Goal: Complete application form

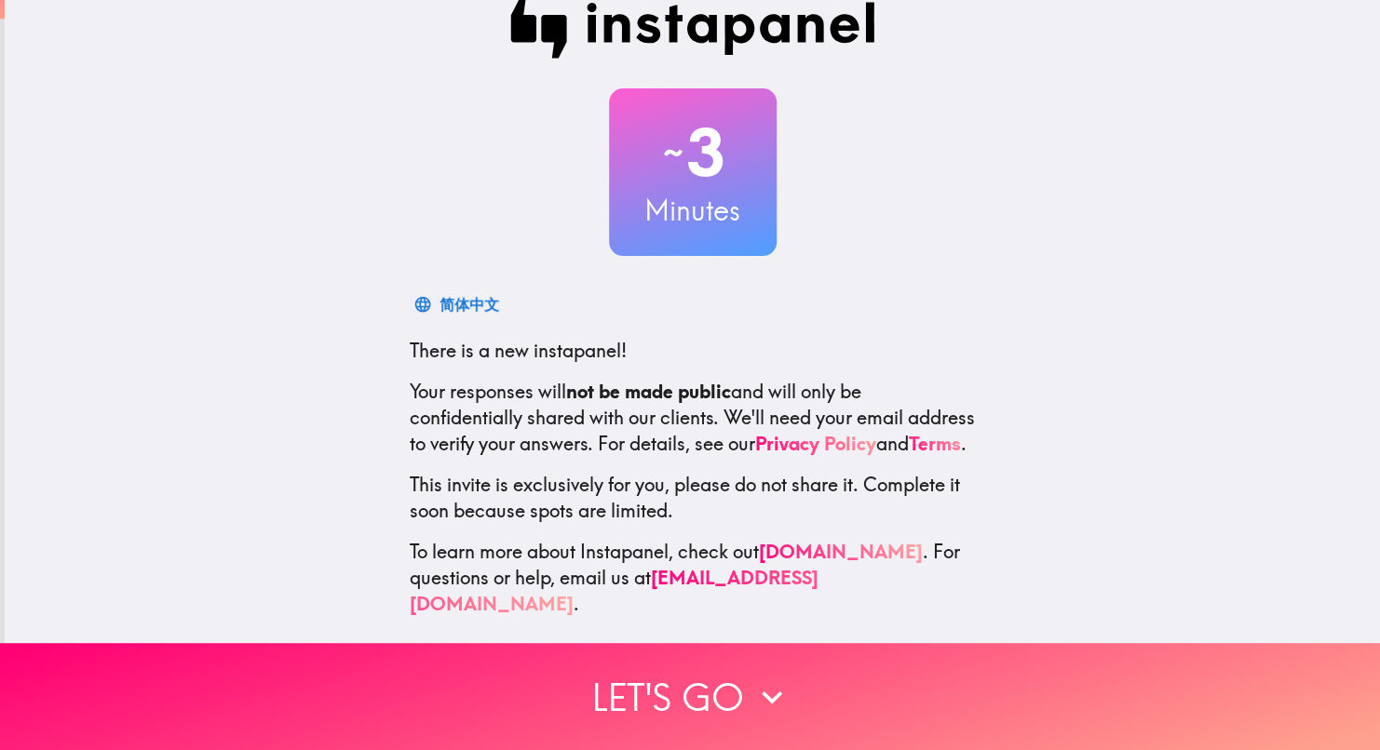
scroll to position [47, 0]
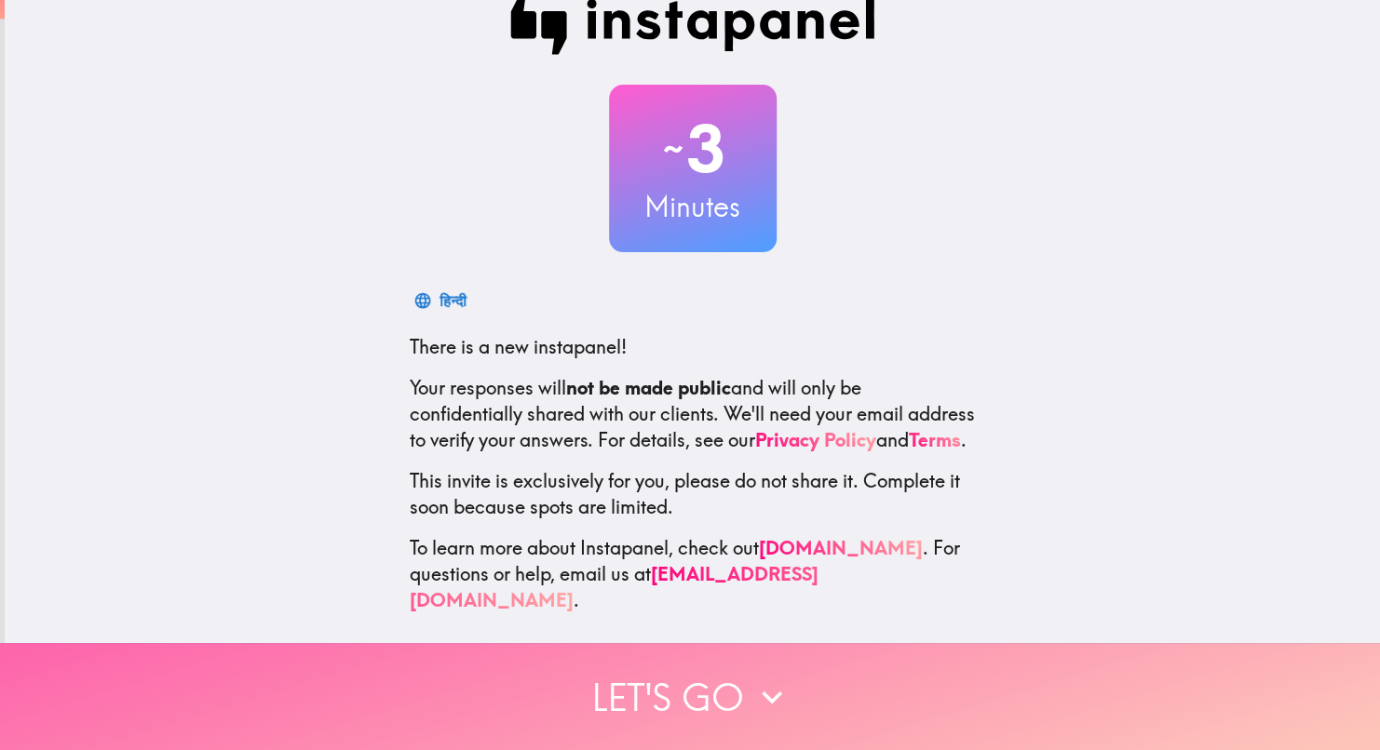
click at [717, 682] on button "Let's go" at bounding box center [690, 696] width 1380 height 107
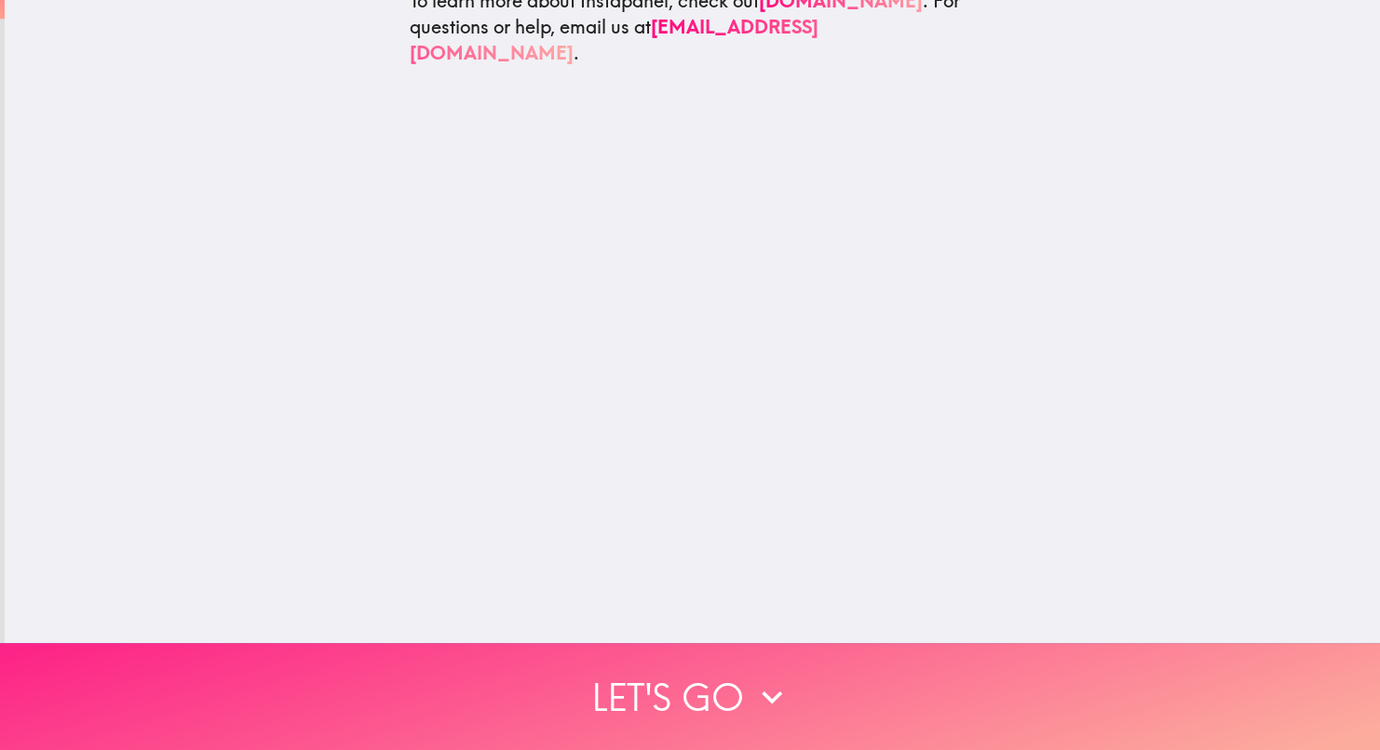
scroll to position [0, 0]
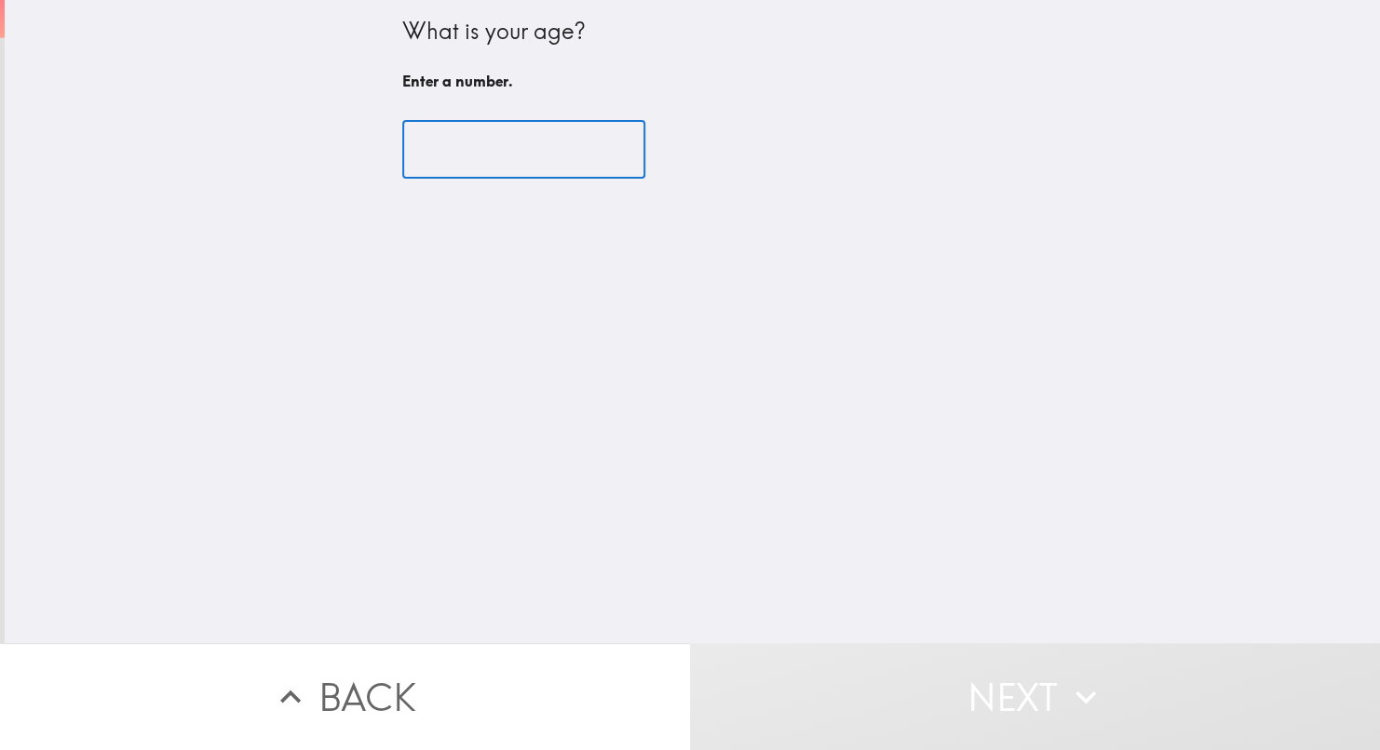
click at [489, 162] on input "number" at bounding box center [523, 150] width 243 height 58
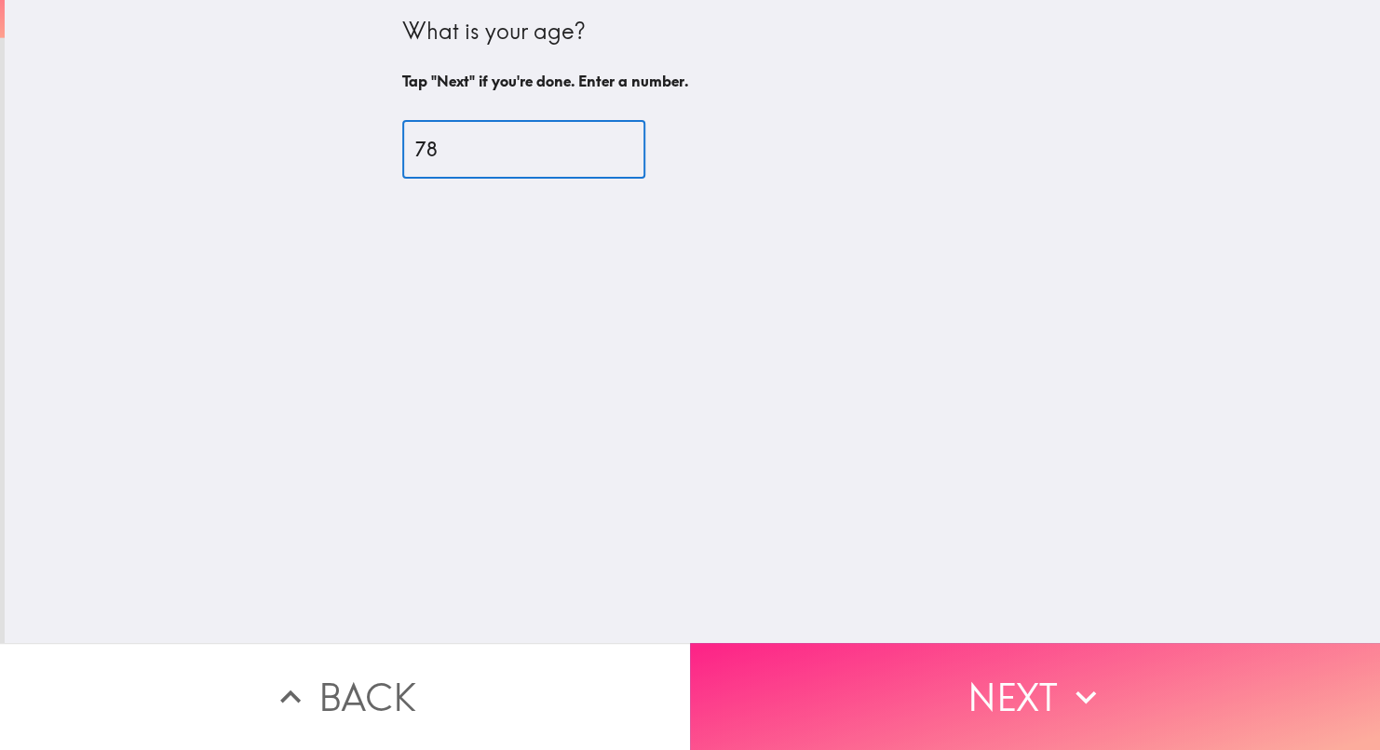
type input "78"
click at [1014, 695] on button "Next" at bounding box center [1035, 696] width 690 height 107
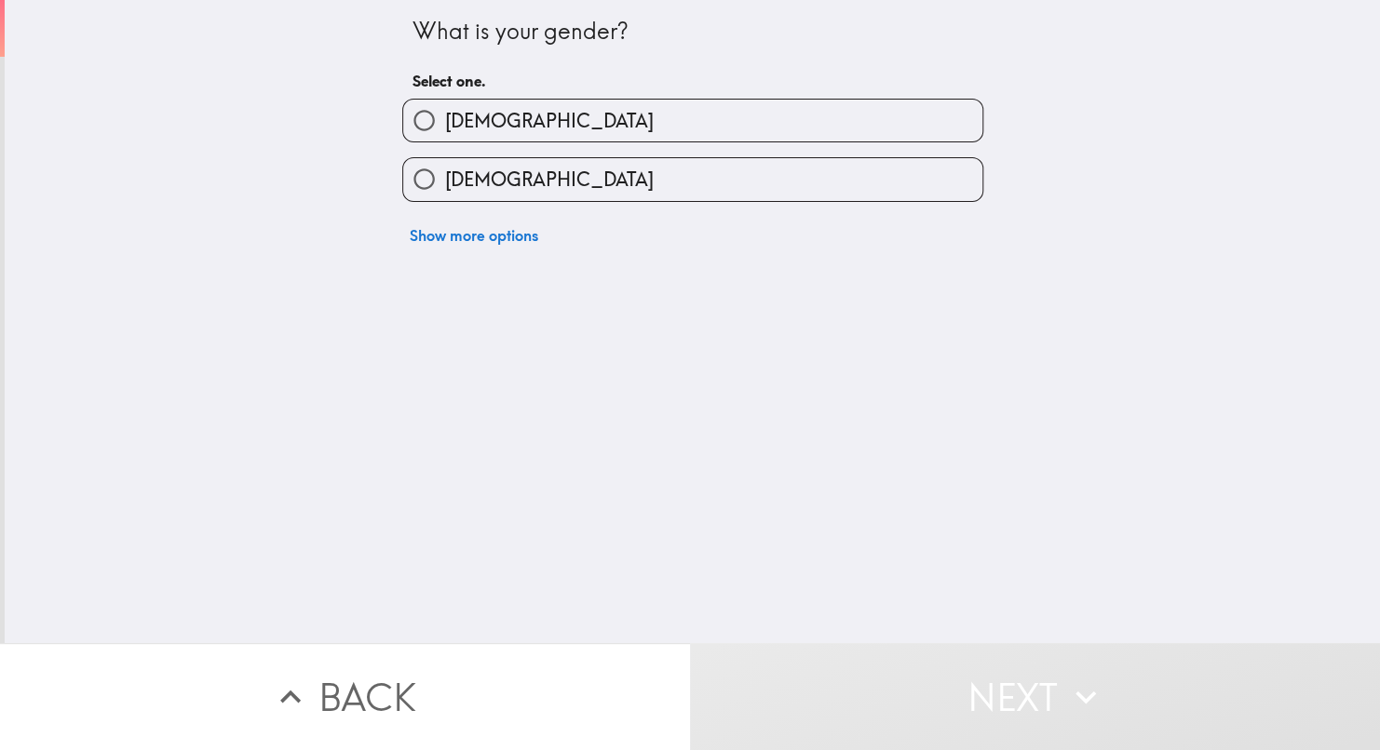
click at [473, 191] on span "[DEMOGRAPHIC_DATA]" at bounding box center [549, 180] width 209 height 26
click at [445, 191] on input "[DEMOGRAPHIC_DATA]" at bounding box center [424, 179] width 42 height 42
radio input "true"
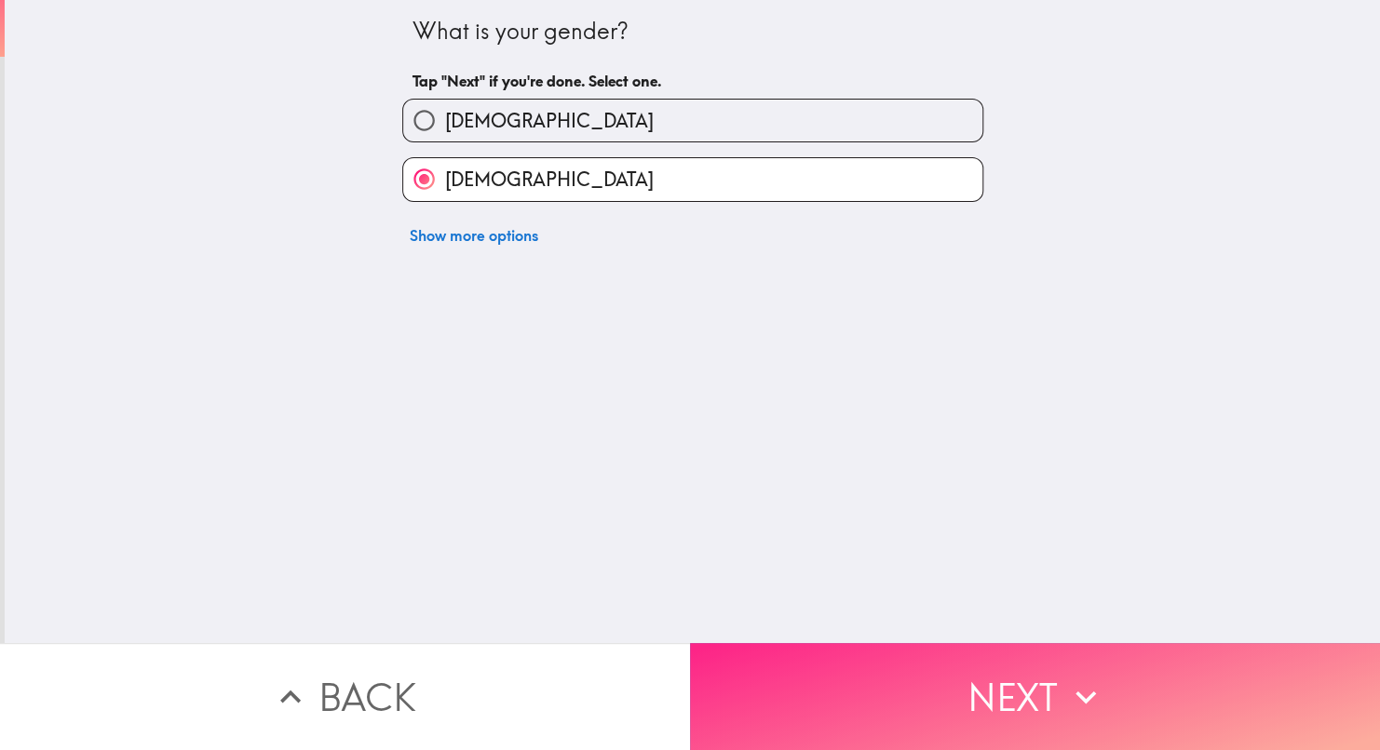
click at [898, 692] on button "Next" at bounding box center [1035, 696] width 690 height 107
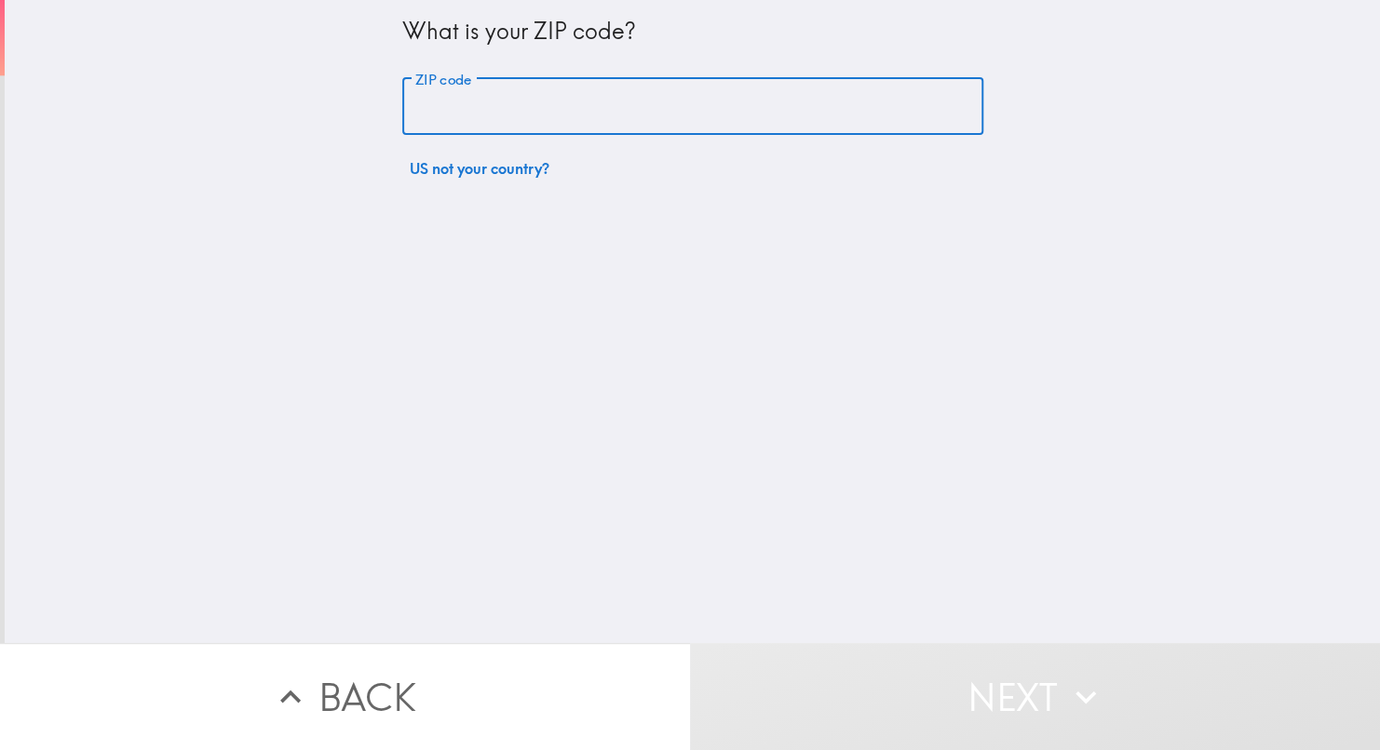
click at [508, 108] on input "ZIP code" at bounding box center [692, 107] width 581 height 58
type input "85212"
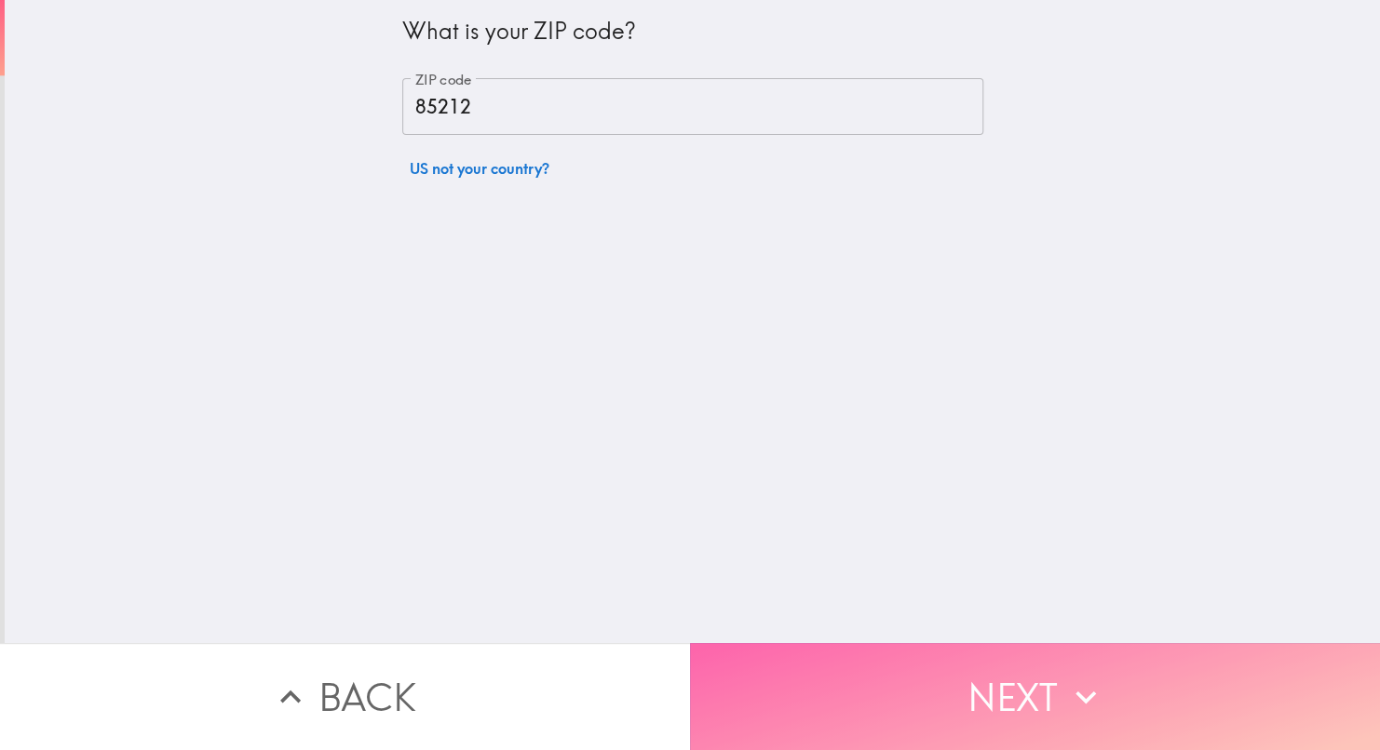
click at [844, 682] on button "Next" at bounding box center [1035, 696] width 690 height 107
